Goal: Information Seeking & Learning: Learn about a topic

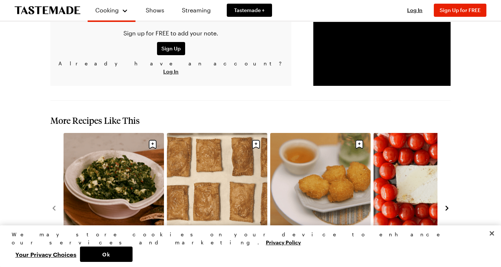
scroll to position [700, 0]
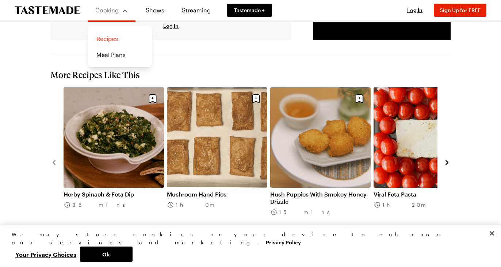
click at [104, 38] on link "Recipes" at bounding box center [119, 39] width 55 height 16
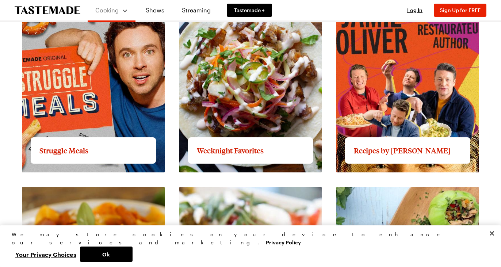
scroll to position [709, 0]
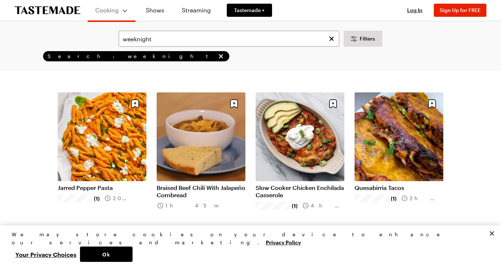
scroll to position [627, 0]
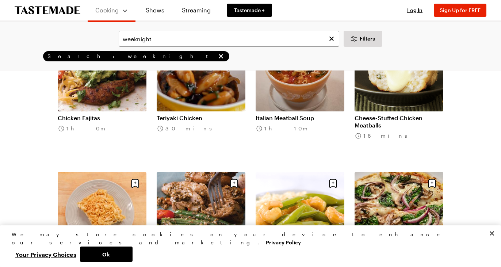
scroll to position [832, 0]
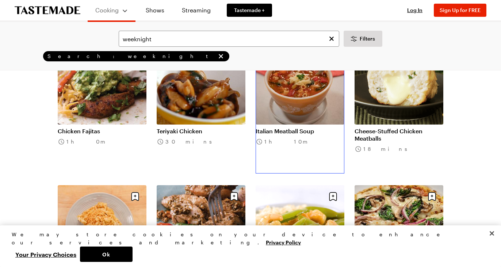
click at [269, 129] on link "Italian Meatball Soup" at bounding box center [299, 130] width 89 height 7
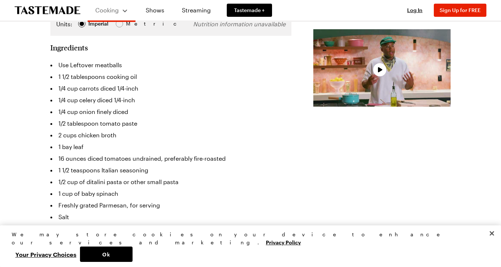
scroll to position [204, 0]
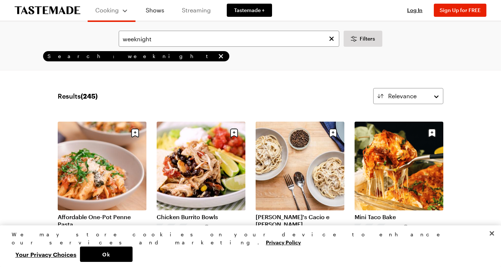
click at [192, 14] on link "Streaming" at bounding box center [195, 10] width 43 height 20
